Goal: Task Accomplishment & Management: Use online tool/utility

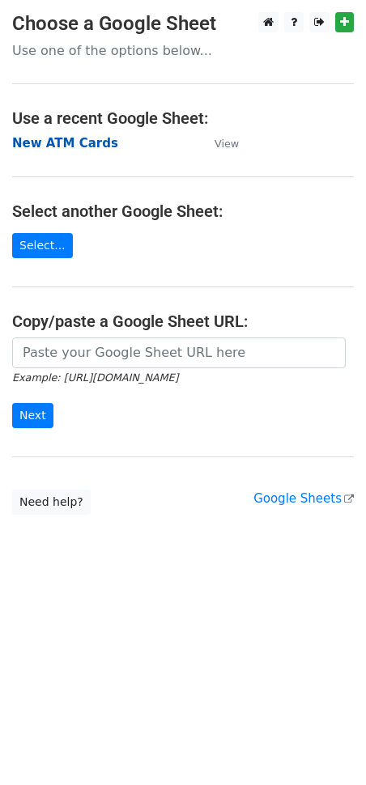
click at [39, 145] on strong "New ATM Cards" at bounding box center [65, 143] width 106 height 15
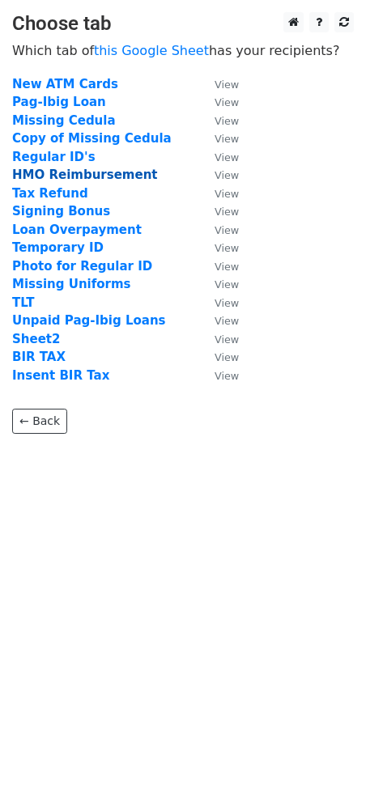
click at [67, 172] on strong "HMO Reimbursement" at bounding box center [85, 175] width 146 height 15
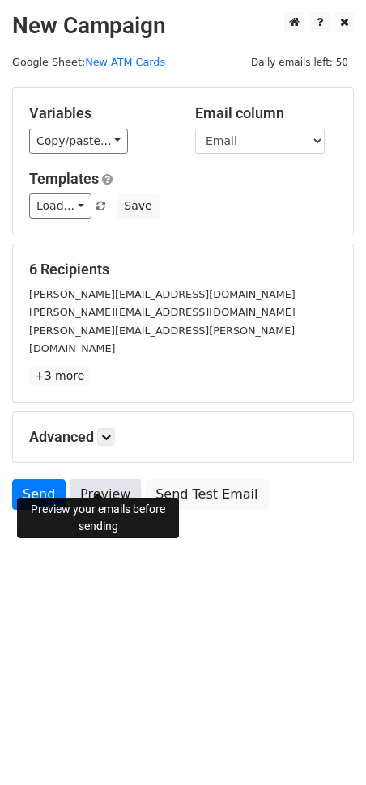
click at [104, 479] on link "Preview" at bounding box center [105, 494] width 71 height 31
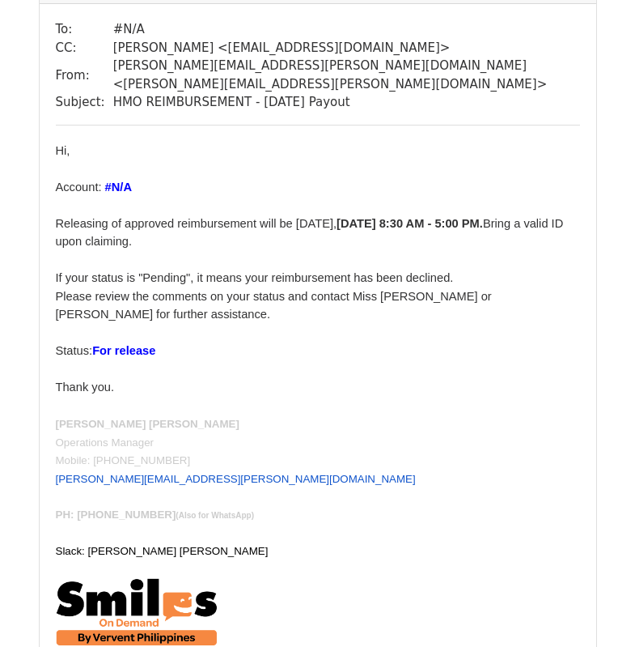
scroll to position [4027, 0]
